Goal: Task Accomplishment & Management: Complete application form

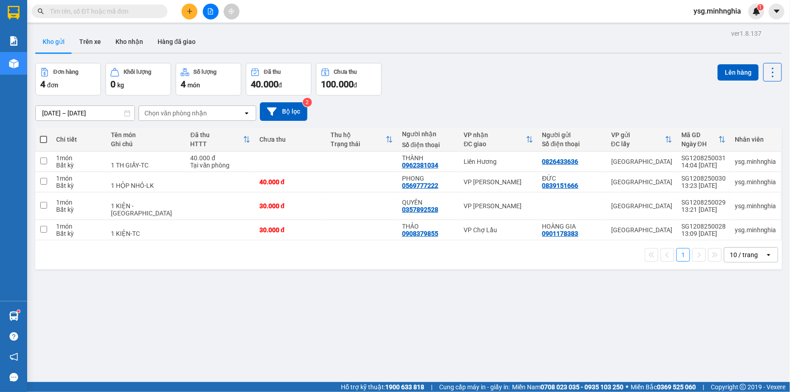
drag, startPoint x: 0, startPoint y: 0, endPoint x: 196, endPoint y: 13, distance: 196.4
click at [197, 13] on div at bounding box center [210, 12] width 68 height 16
click at [192, 15] on button at bounding box center [189, 12] width 16 height 16
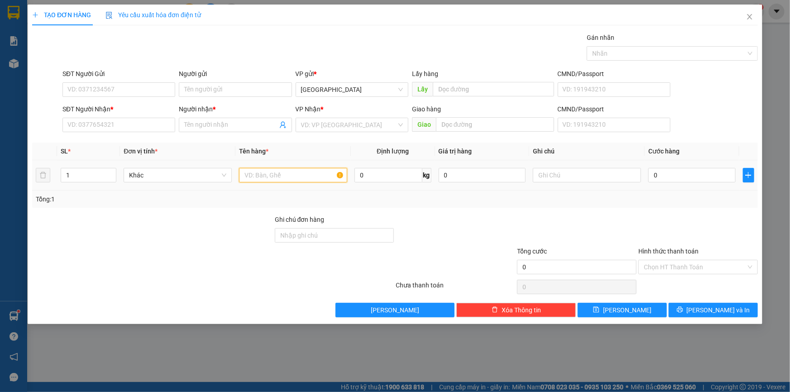
click at [271, 173] on input "text" at bounding box center [293, 175] width 108 height 14
click at [116, 125] on input "SĐT Người Nhận *" at bounding box center [118, 125] width 113 height 14
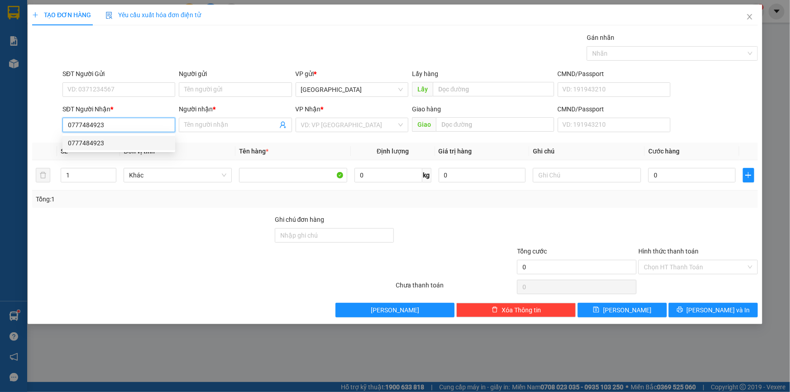
click at [114, 143] on div "0777484923" at bounding box center [119, 143] width 102 height 10
type input "0777484923"
click at [217, 127] on input "Người nhận *" at bounding box center [230, 125] width 93 height 10
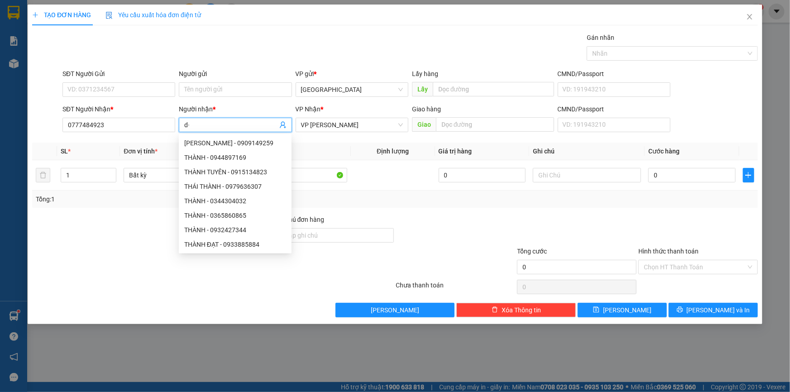
type input "d"
paste input "đ"
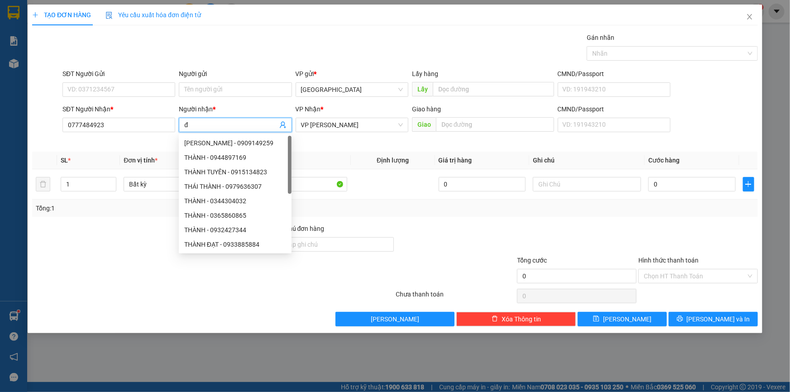
paste input "ô"
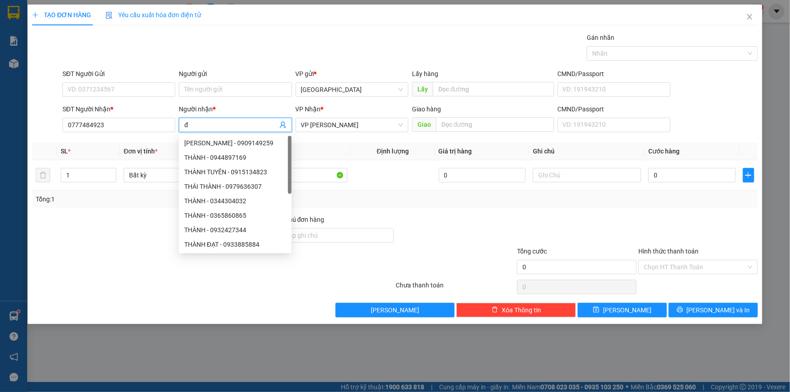
paste input "ổng"
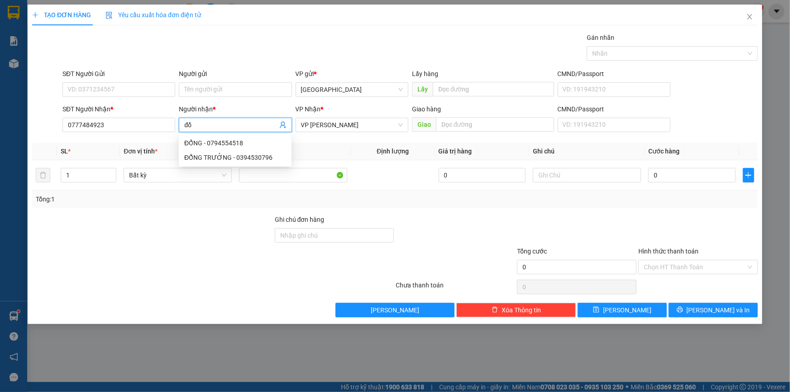
type input "đ"
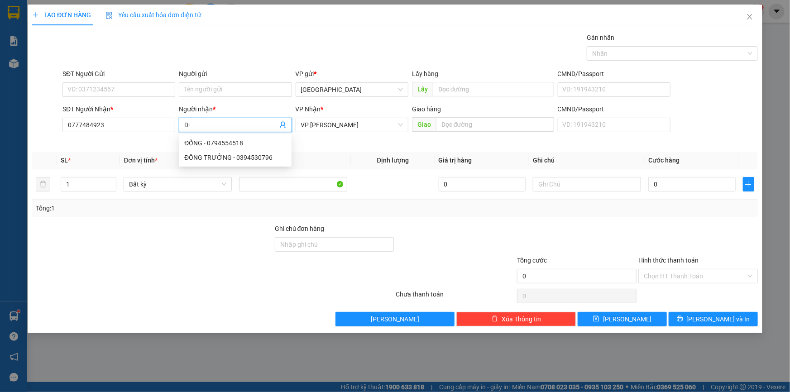
type input "D"
paste input "Đ"
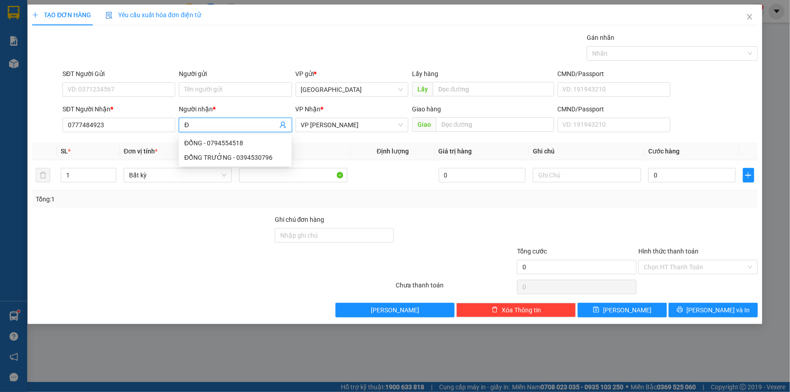
paste input "Ô"
paste input "ỔNG"
type input "ĐỔNG"
click at [109, 88] on input "SĐT Người Gửi" at bounding box center [118, 89] width 113 height 14
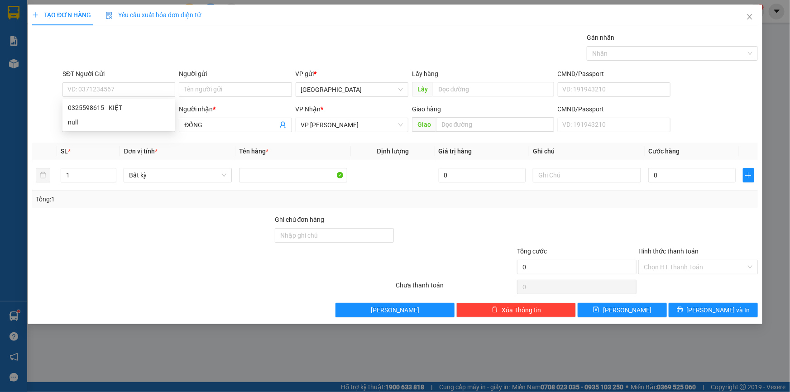
click at [199, 140] on div "Transit Pickup Surcharge Ids Transit Deliver Surcharge Ids Transit Deliver Surc…" at bounding box center [394, 175] width 725 height 285
drag, startPoint x: 117, startPoint y: 128, endPoint x: 67, endPoint y: 126, distance: 49.8
click at [67, 126] on input "0777484923" at bounding box center [118, 125] width 113 height 14
click at [113, 89] on input "SĐT Người Gửi" at bounding box center [118, 89] width 113 height 14
paste input "0777484923"
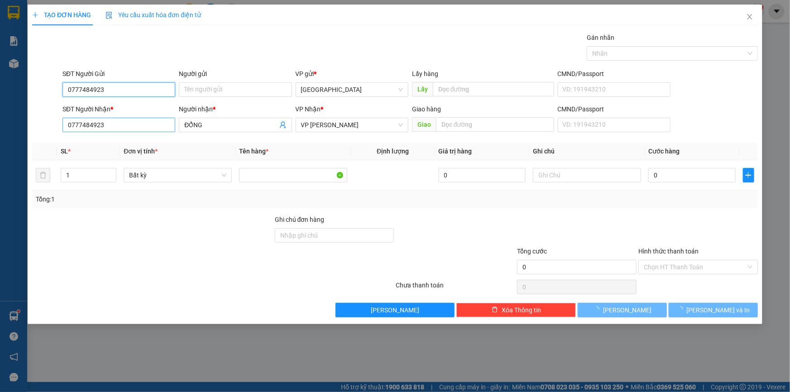
type input "0777484923"
drag, startPoint x: 124, startPoint y: 128, endPoint x: 41, endPoint y: 128, distance: 83.7
click at [41, 128] on div "SĐT Người Nhận * 0777484923 Người nhận * ĐỔNG VP Nhận * VP [PERSON_NAME] hàng G…" at bounding box center [394, 120] width 727 height 32
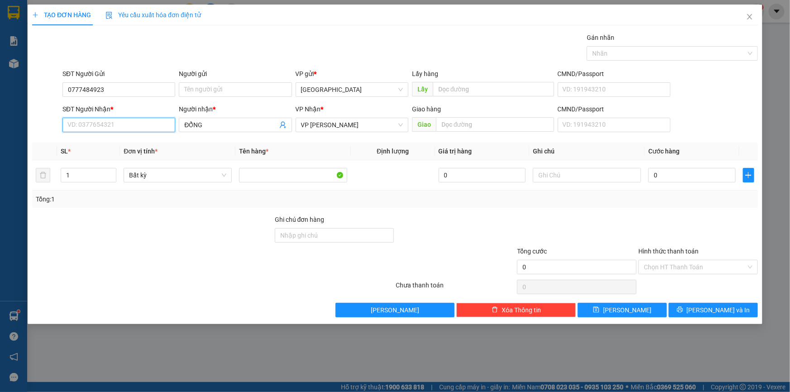
click at [114, 129] on input "SĐT Người Nhận *" at bounding box center [118, 125] width 113 height 14
click at [114, 128] on input "SĐT Người Nhận *" at bounding box center [118, 125] width 113 height 14
click at [117, 125] on input "SĐT Người Nhận *" at bounding box center [118, 125] width 113 height 14
type input "0777484923"
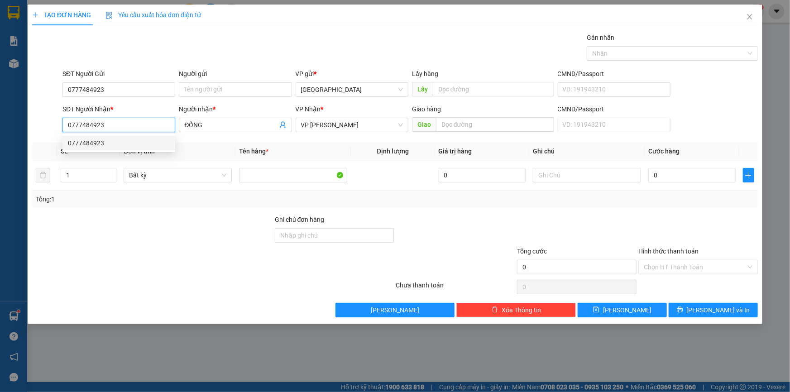
click at [109, 140] on div "0777484923" at bounding box center [119, 143] width 102 height 10
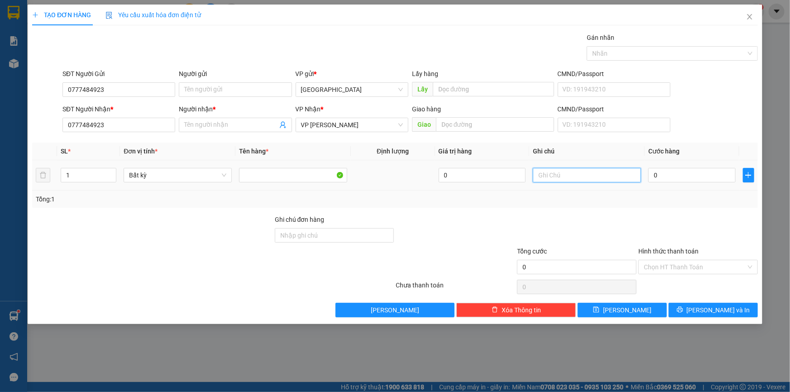
click at [582, 178] on input "text" at bounding box center [587, 175] width 108 height 14
paste input "ÁO"
type input "1 VA LY-Q.ÁO"
click at [684, 181] on input "0" at bounding box center [691, 175] width 87 height 14
type input "9"
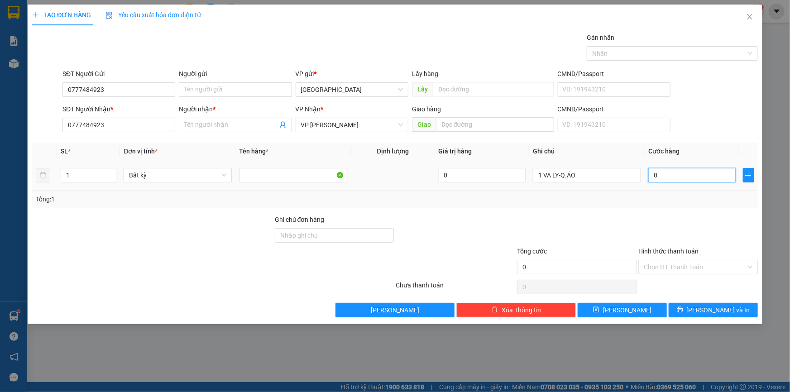
type input "9"
type input "0"
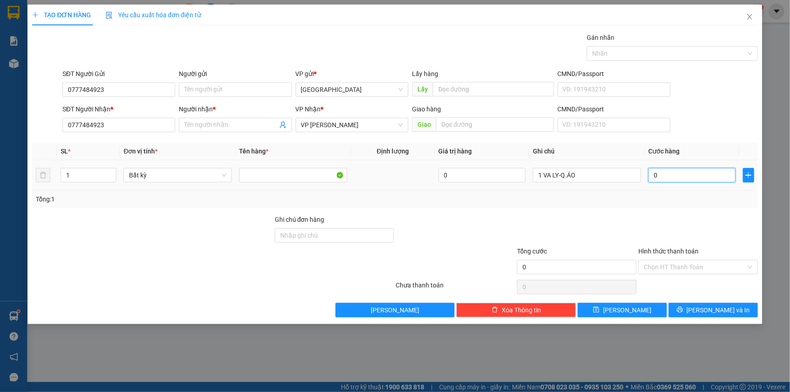
type input "06"
type input "6"
type input "060"
type input "60"
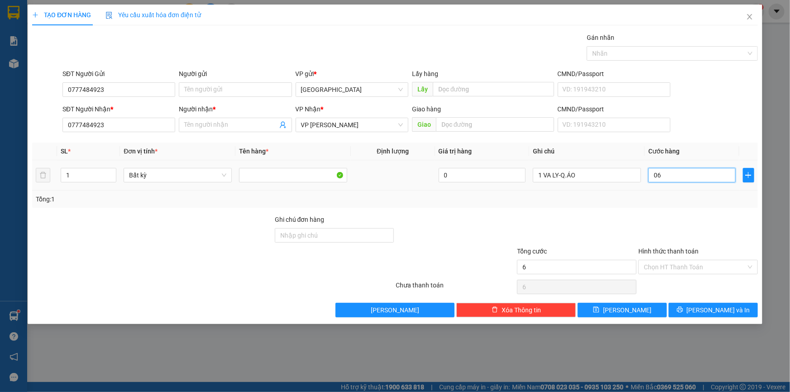
type input "60"
type input "60.000"
click at [623, 226] on div at bounding box center [576, 230] width 121 height 32
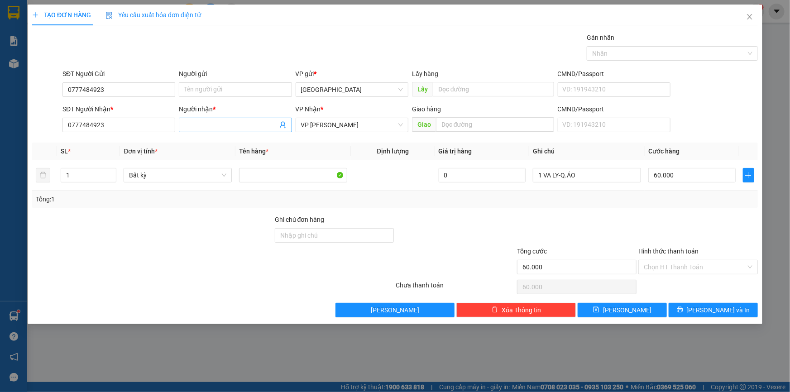
click at [226, 127] on input "Người nhận *" at bounding box center [230, 125] width 93 height 10
type input "D"
paste input "Đ"
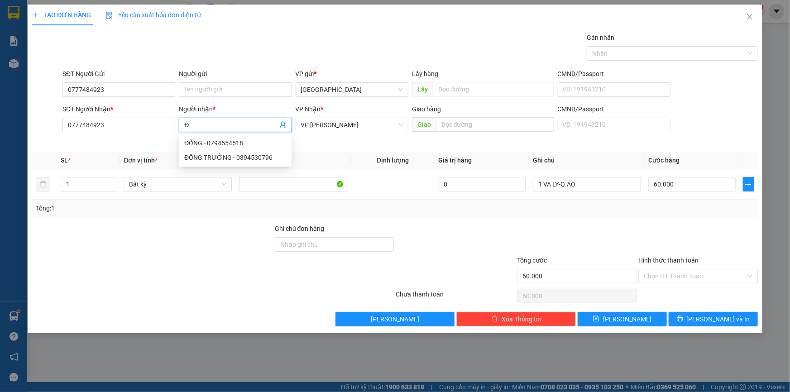
paste input "Ô"
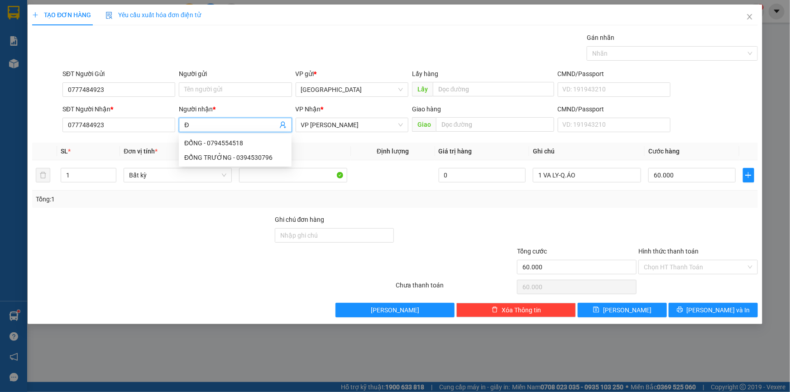
paste input "ỔNG"
type input "ĐỔNG"
click at [711, 211] on div "Transit Pickup Surcharge Ids Transit Deliver Surcharge Ids Transit Deliver Surc…" at bounding box center [394, 175] width 725 height 285
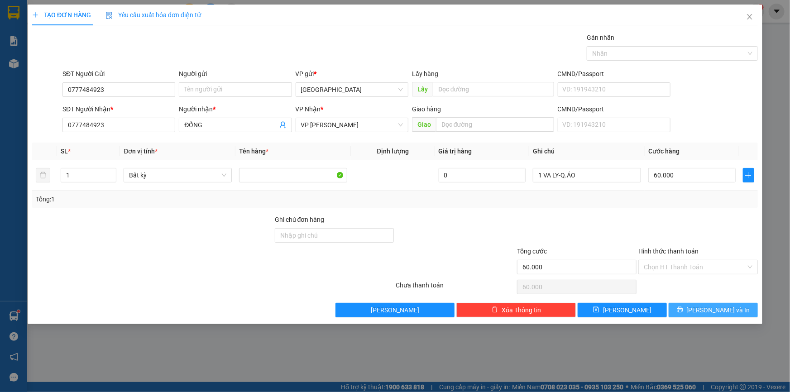
click at [731, 311] on button "[PERSON_NAME] và In" at bounding box center [712, 310] width 89 height 14
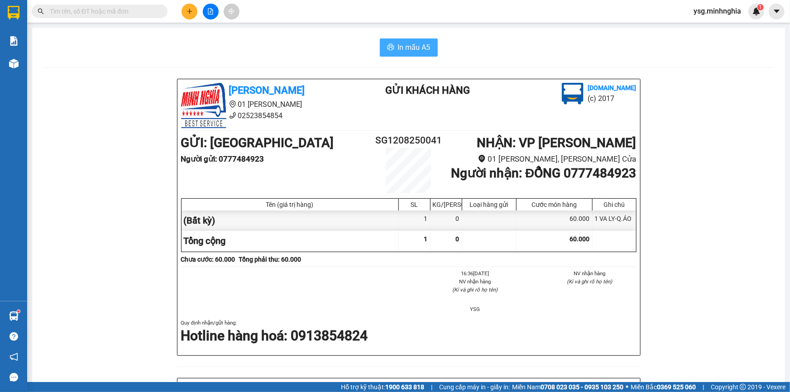
click at [418, 49] on span "In mẫu A5" at bounding box center [414, 47] width 33 height 11
click at [694, 256] on div "[PERSON_NAME] 01 Đinh Tiên Hoàng 02523854854 Gửi khách hàng [DOMAIN_NAME] (c) 2…" at bounding box center [408, 396] width 731 height 634
